Goal: Transaction & Acquisition: Purchase product/service

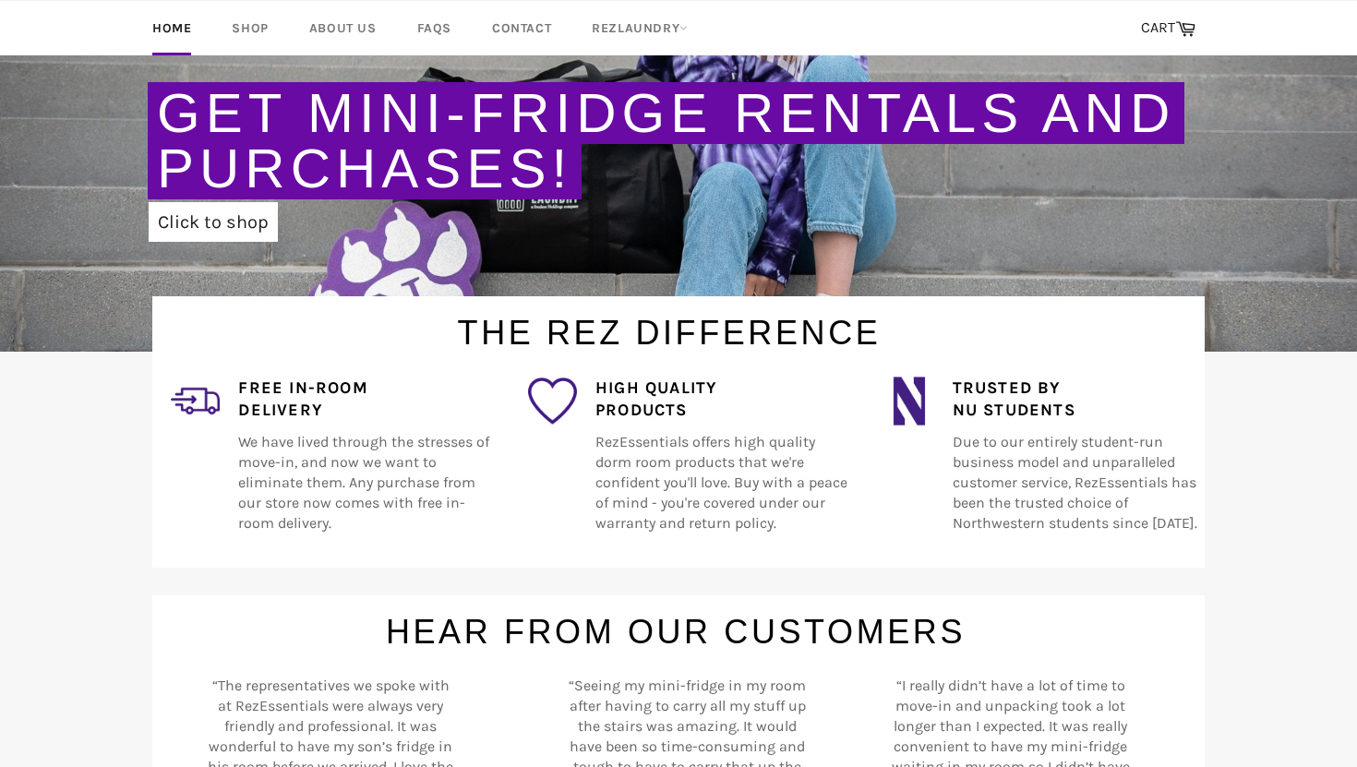
scroll to position [367, 0]
click at [238, 31] on link "Shop" at bounding box center [249, 28] width 73 height 54
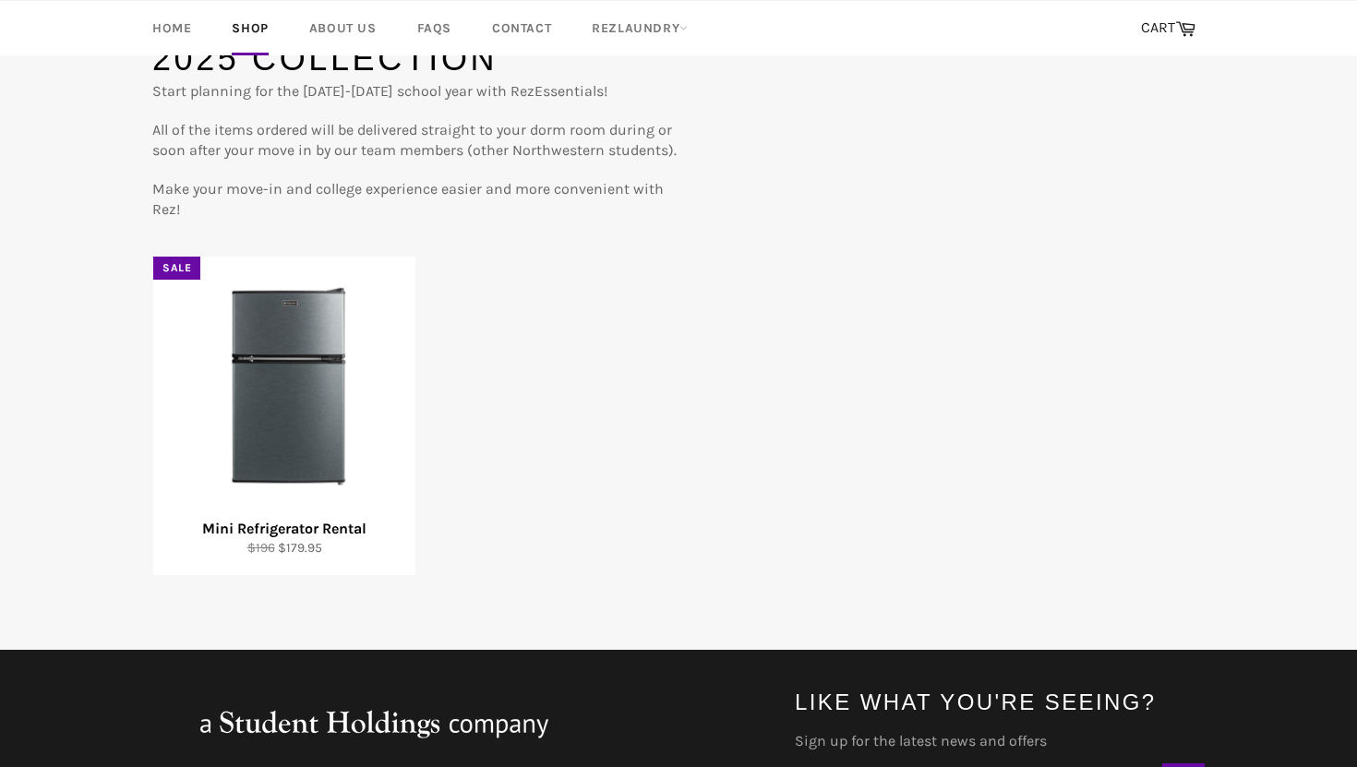
scroll to position [195, 0]
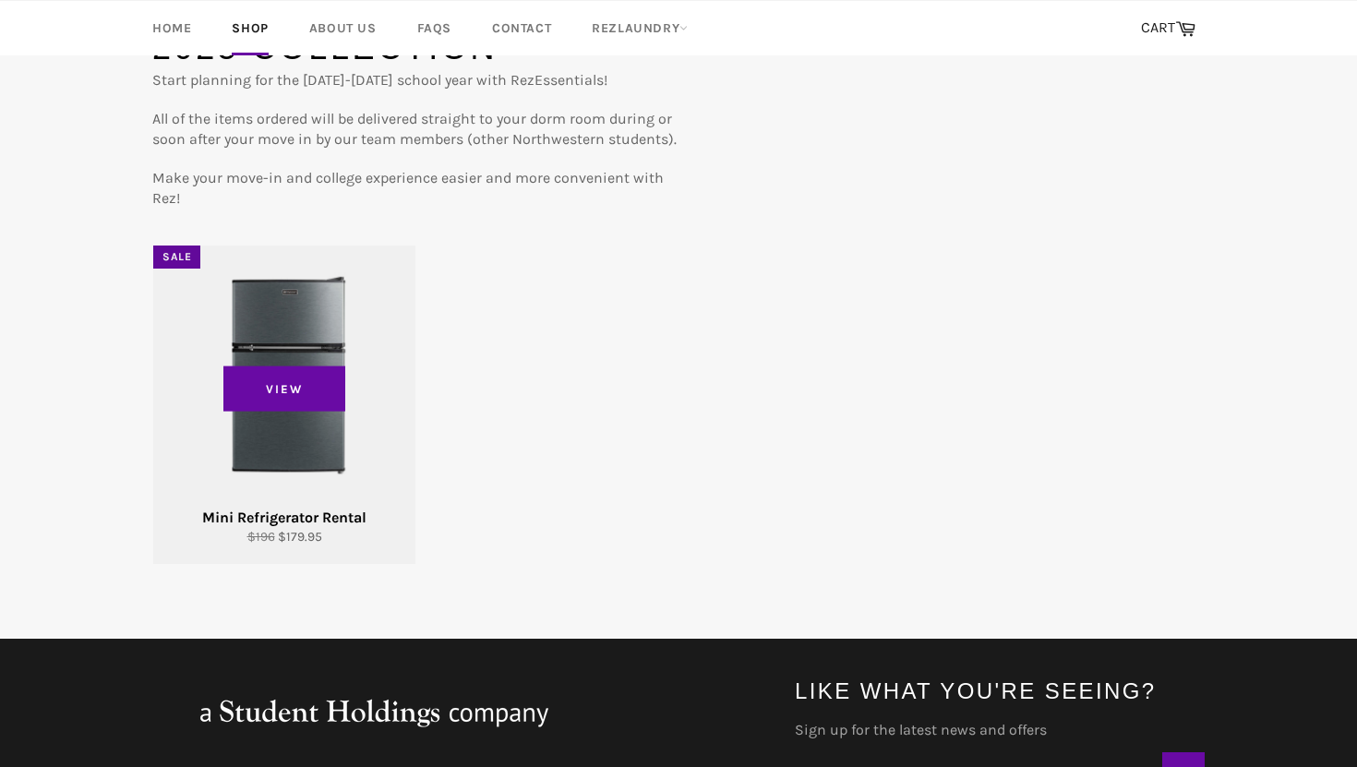
click at [288, 317] on div "View" at bounding box center [284, 404] width 262 height 318
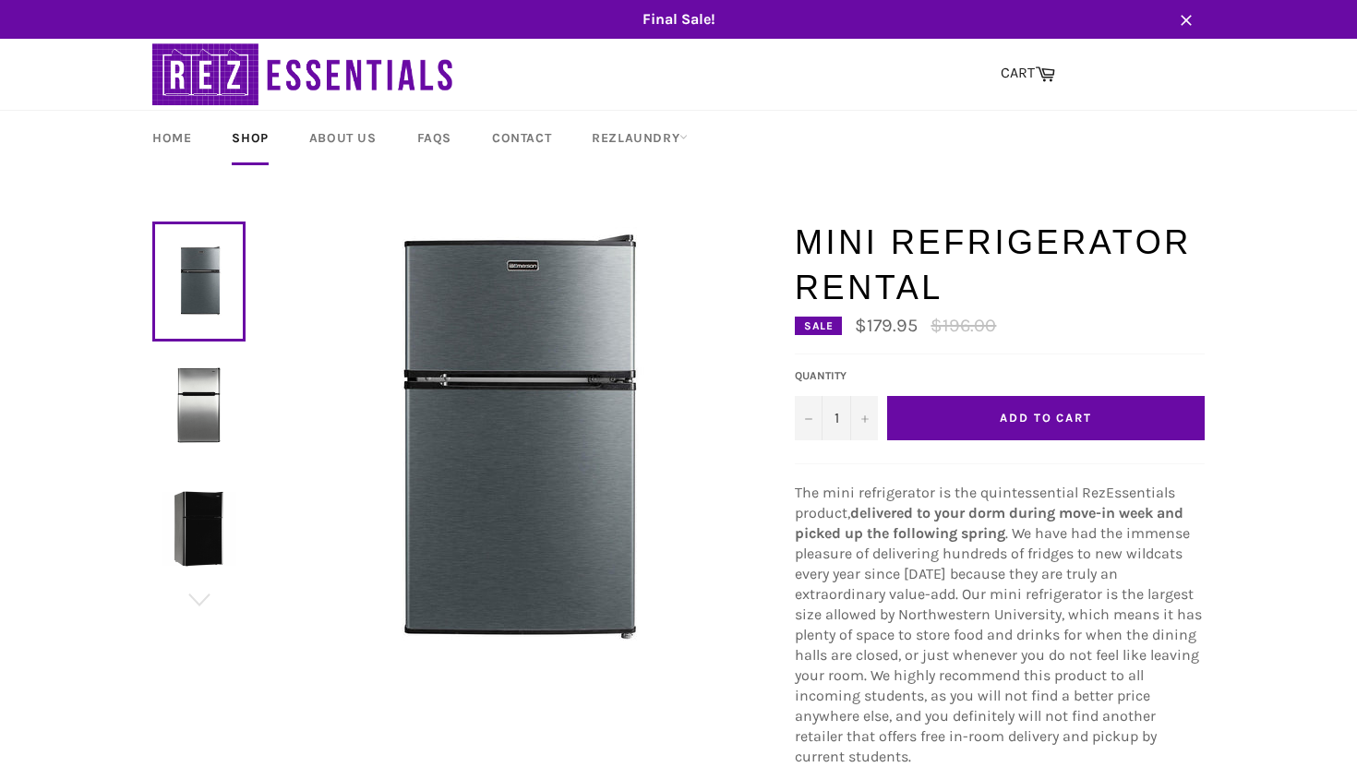
click at [1057, 430] on button "Add to Cart" at bounding box center [1045, 418] width 317 height 44
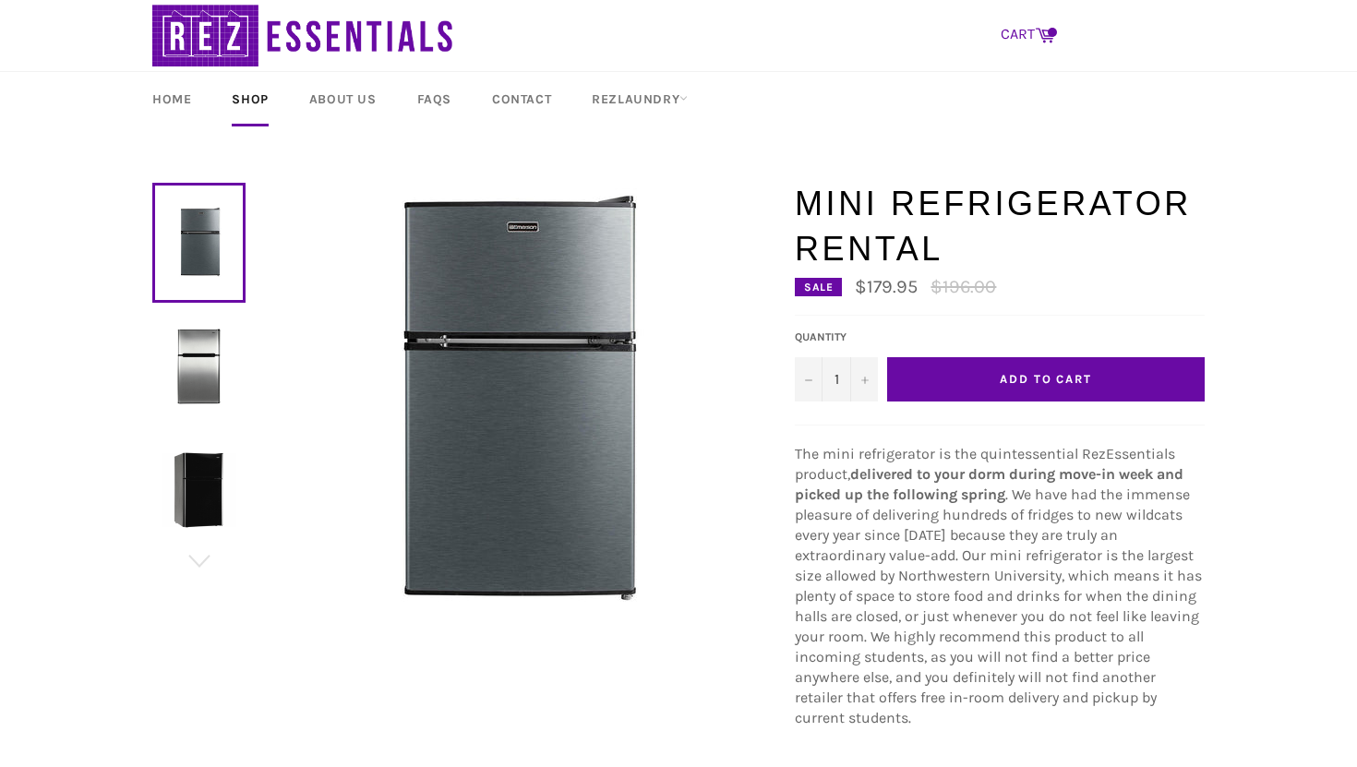
click at [1026, 42] on link "CART Cart" at bounding box center [1027, 35] width 73 height 39
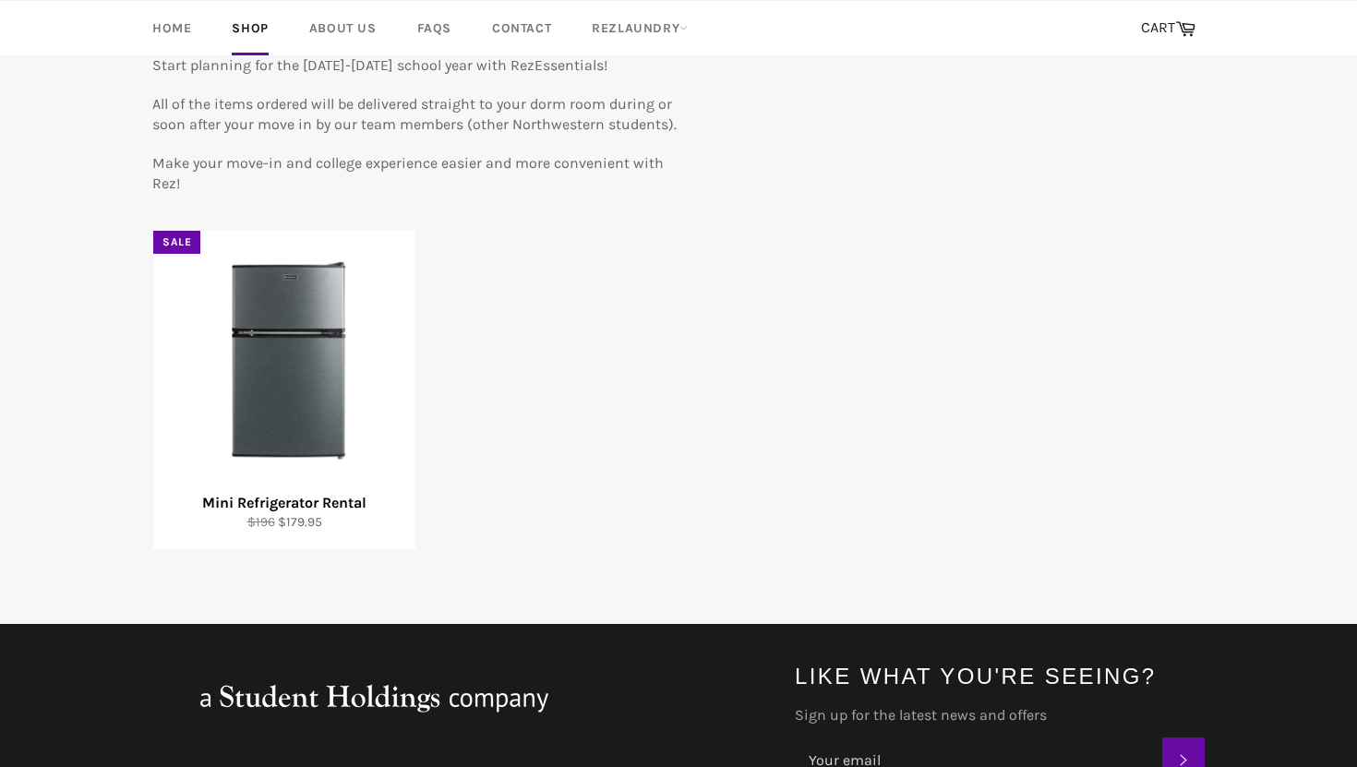
scroll to position [216, 0]
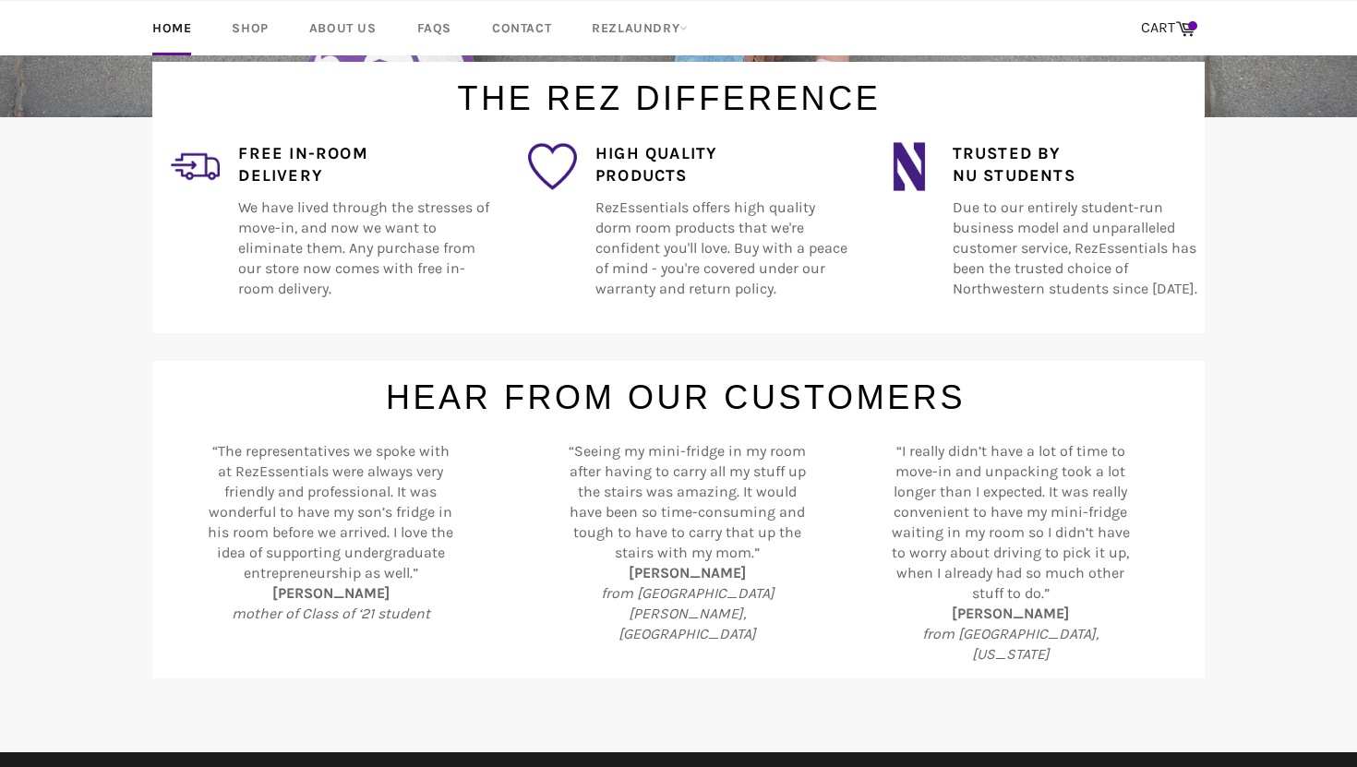
scroll to position [829, 0]
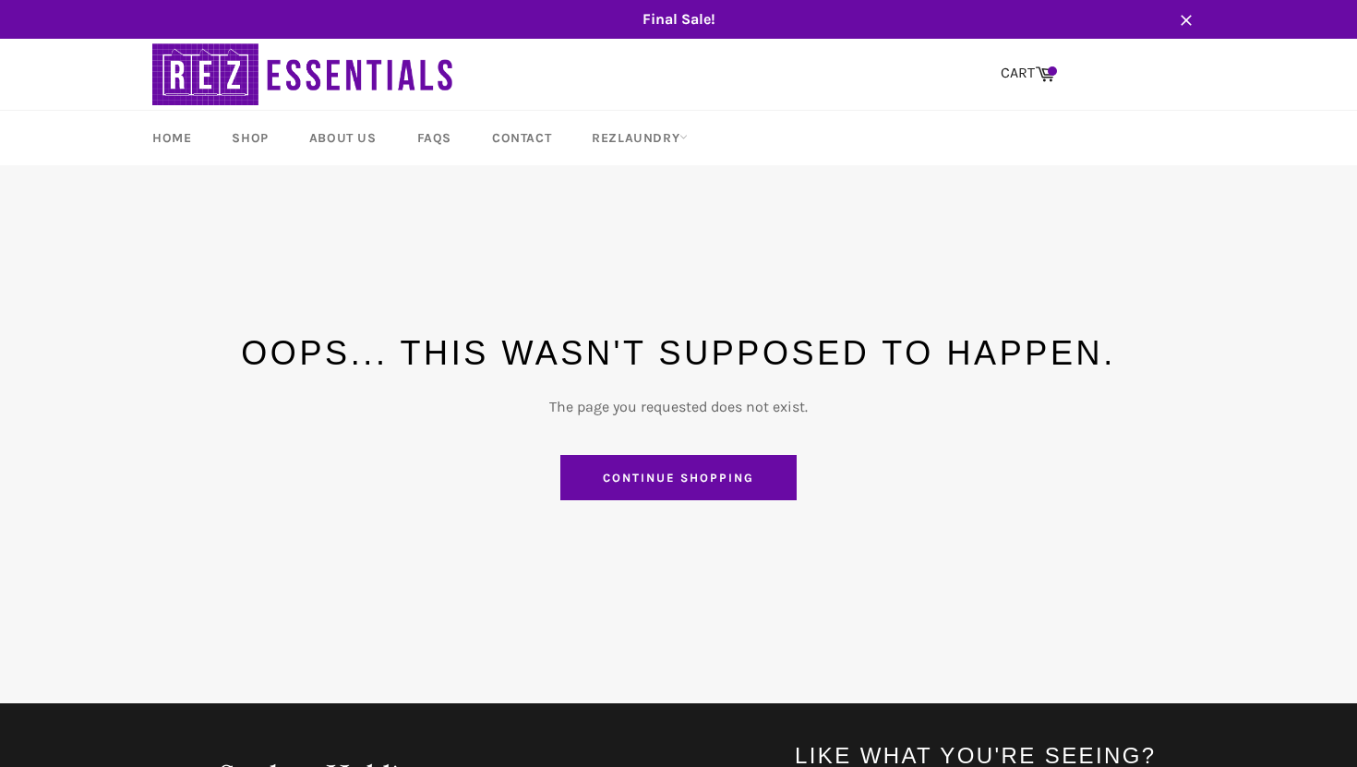
click at [699, 483] on link "Continue shopping" at bounding box center [677, 478] width 235 height 46
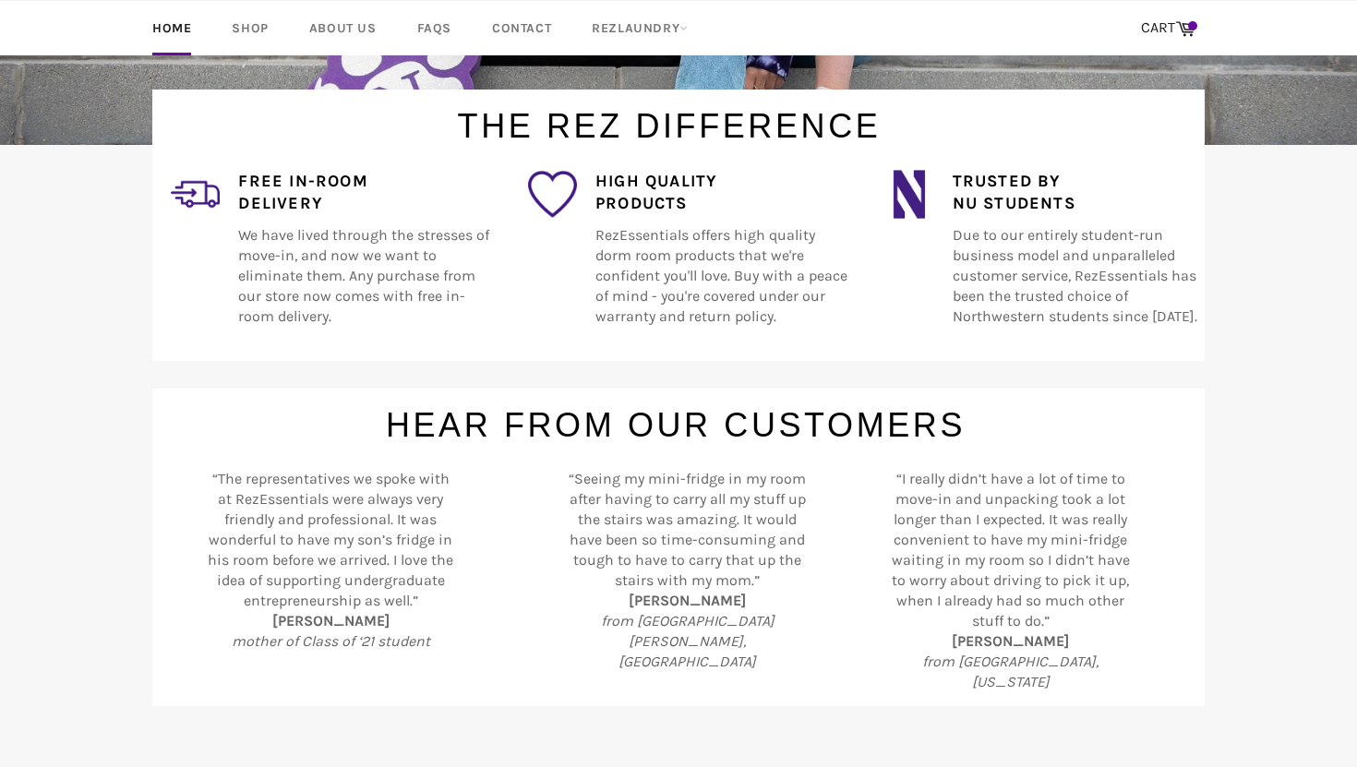
scroll to position [586, 0]
